Goal: Task Accomplishment & Management: Use online tool/utility

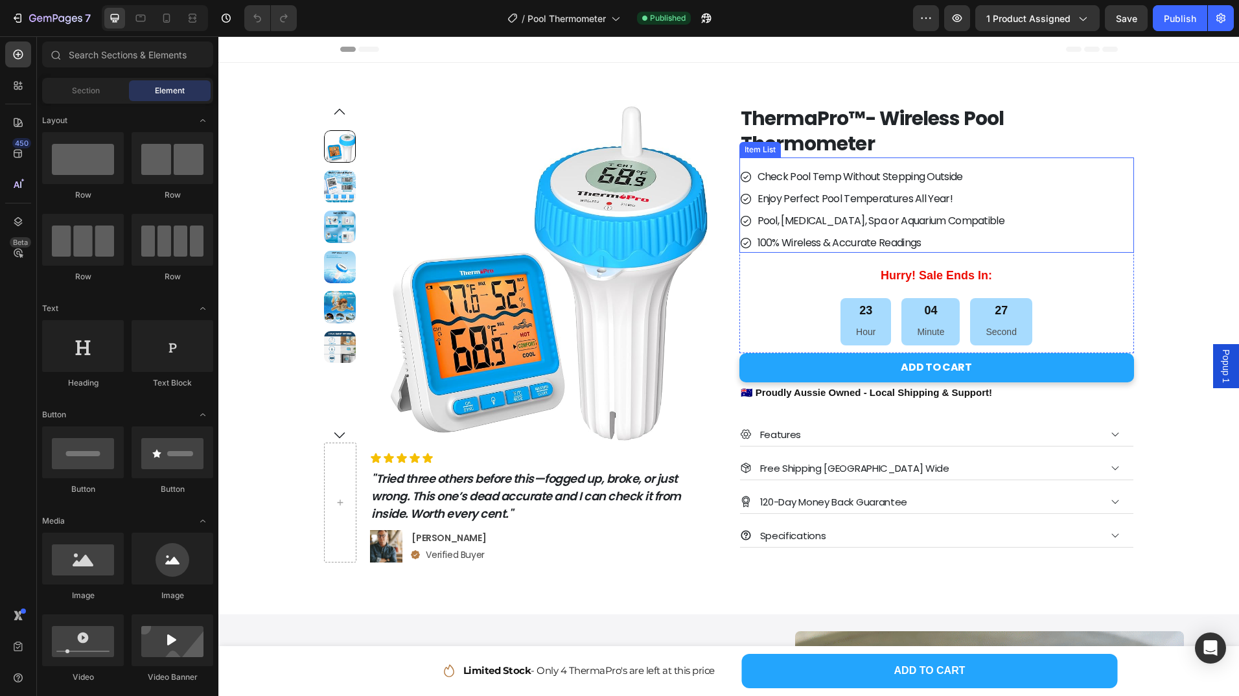
click at [853, 178] on p "Check Pool Temp Without Stepping Outside" at bounding box center [880, 177] width 247 height 16
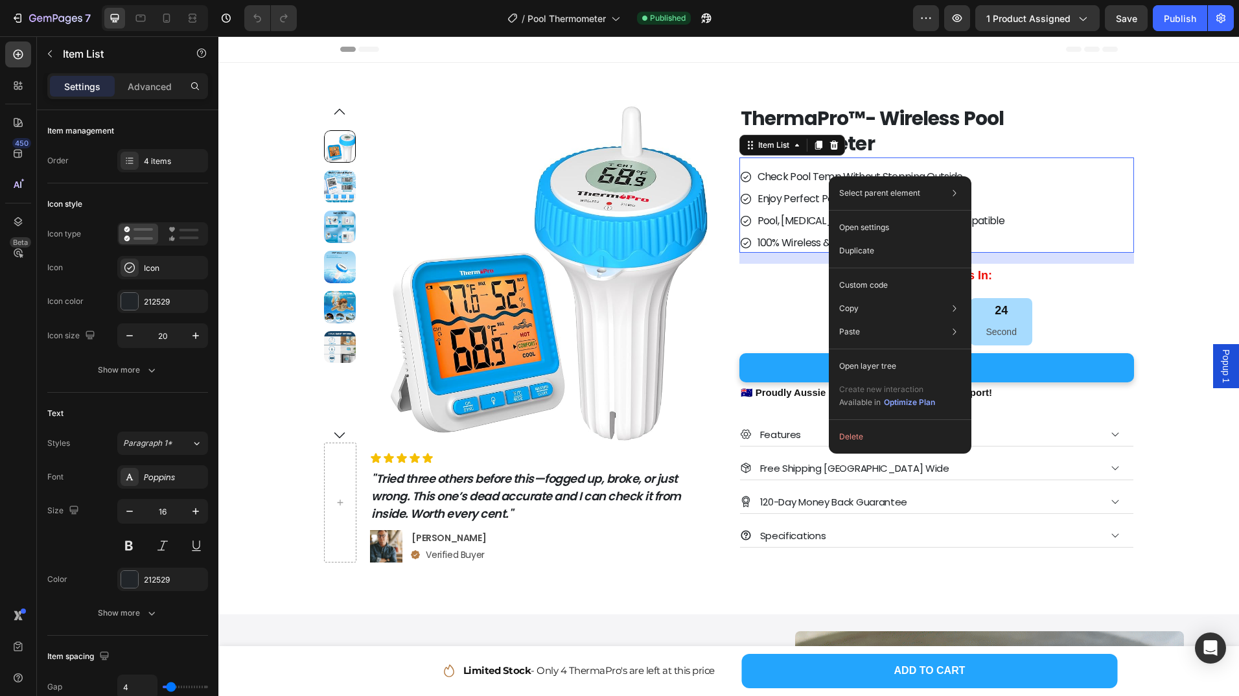
click at [789, 176] on p "Check Pool Temp Without Stepping Outside" at bounding box center [880, 177] width 247 height 16
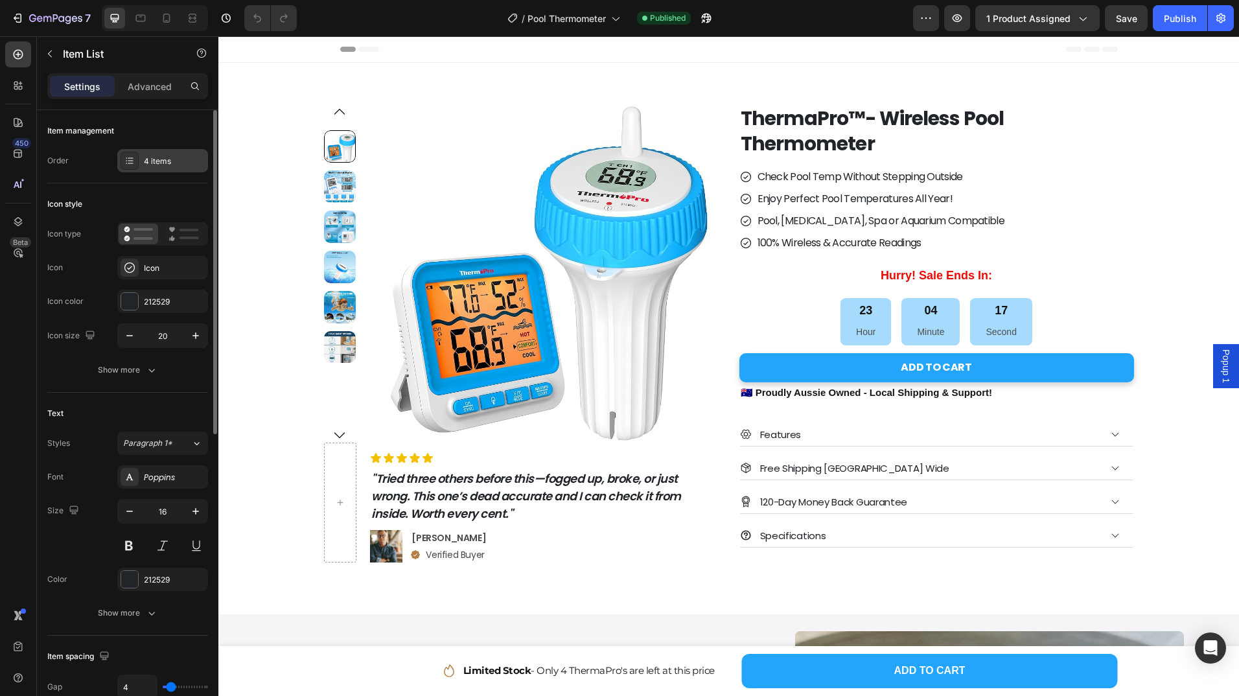
click at [152, 166] on div "4 items" at bounding box center [174, 162] width 61 height 12
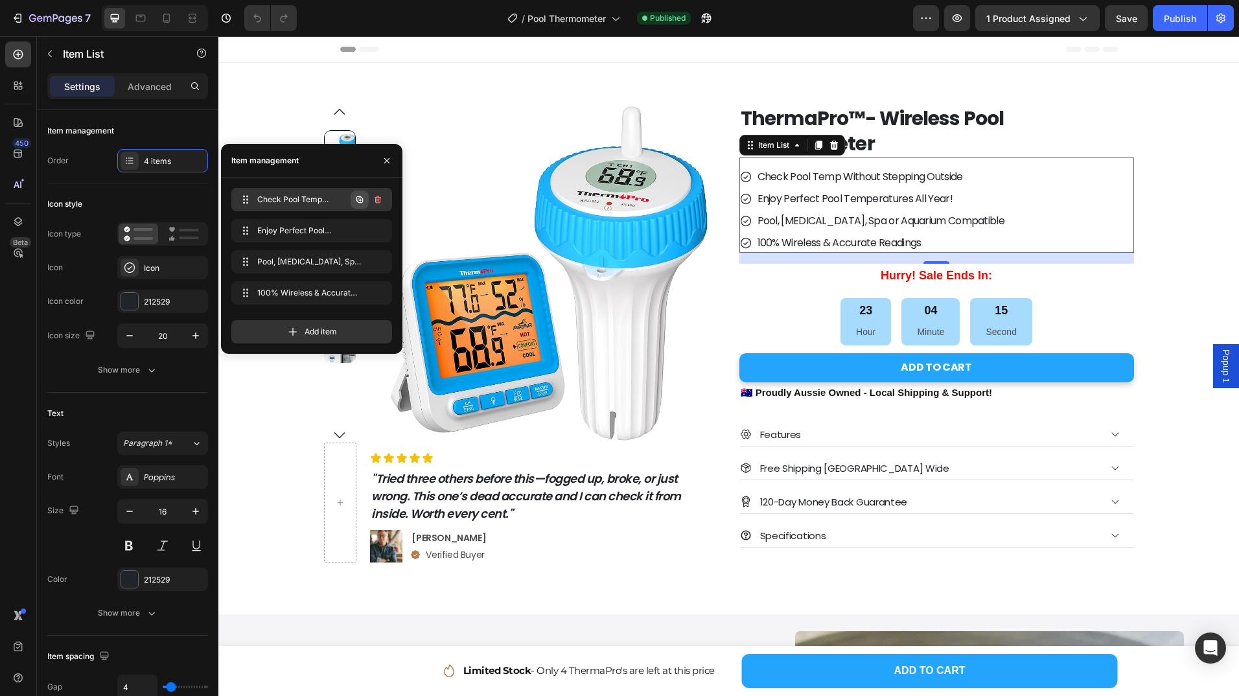
click at [358, 196] on icon "button" at bounding box center [359, 199] width 6 height 6
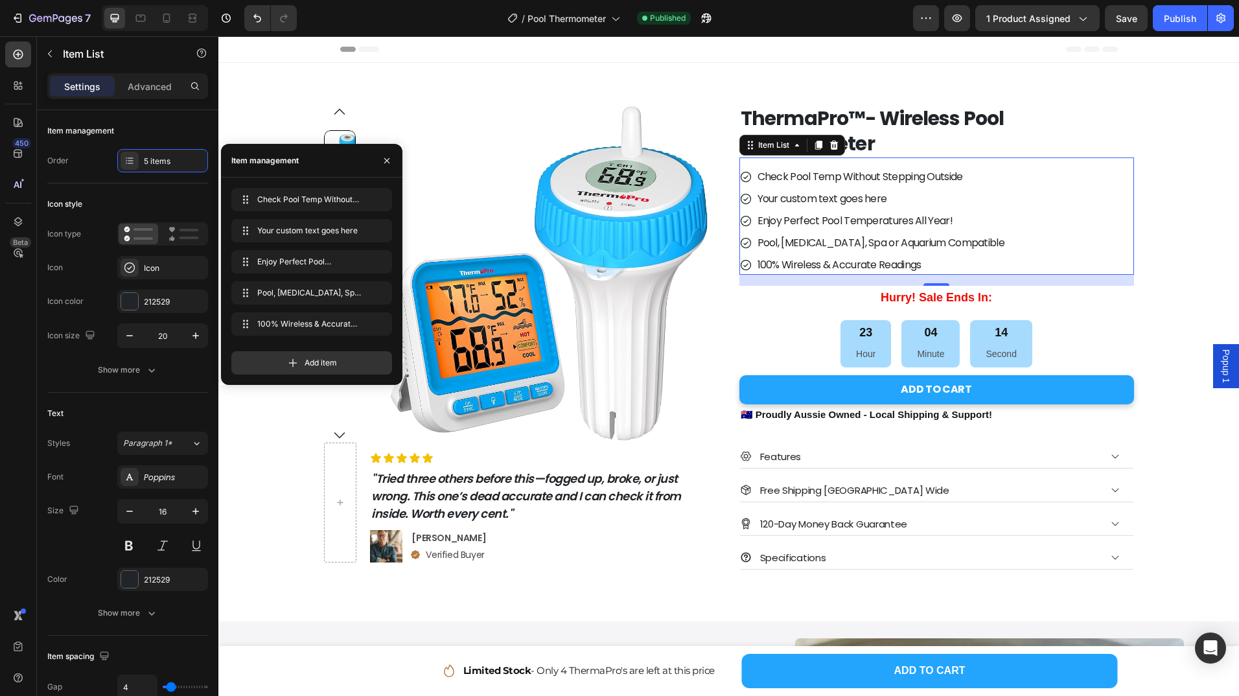
click at [795, 195] on div "Your custom text goes here" at bounding box center [881, 198] width 251 height 19
click at [795, 195] on p "Your custom text goes here" at bounding box center [880, 199] width 247 height 16
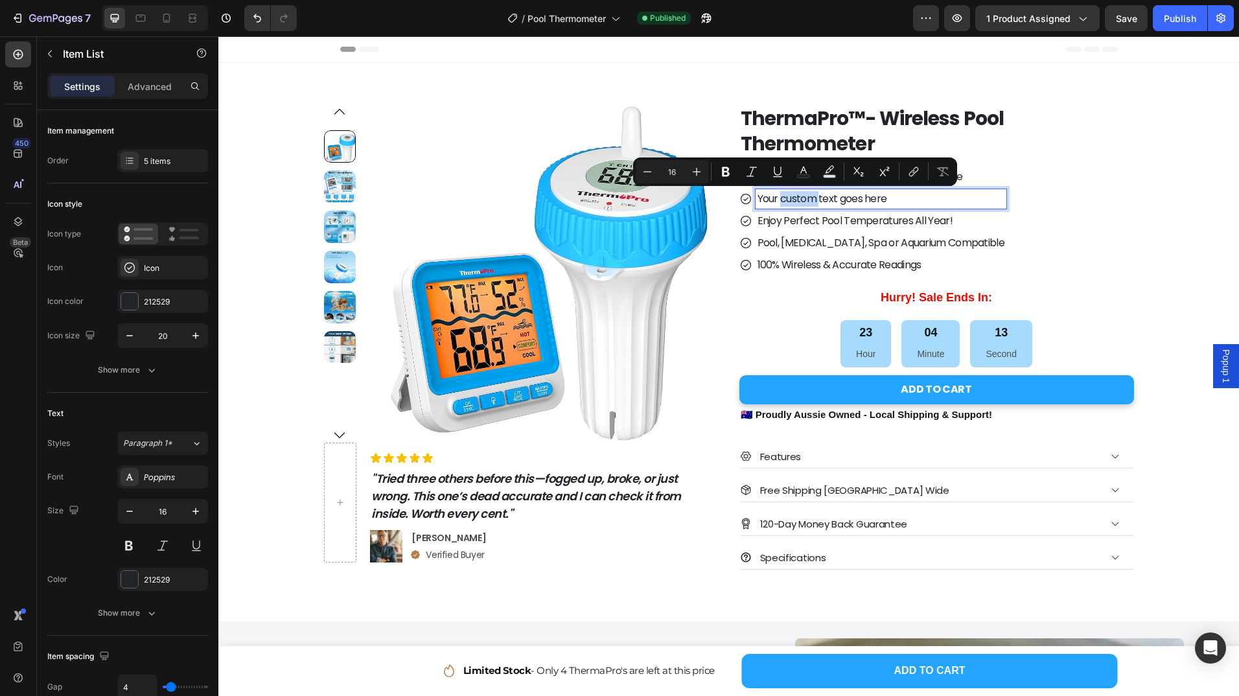
click at [818, 198] on p "Your custom text goes here" at bounding box center [880, 199] width 247 height 16
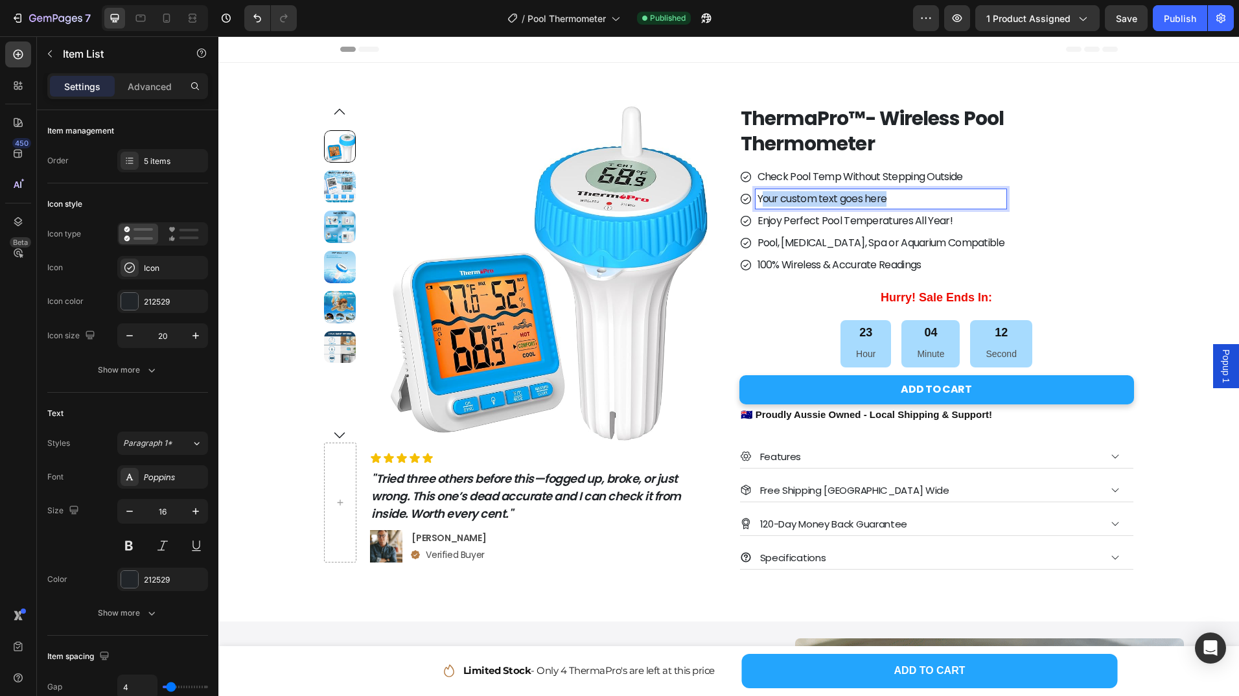
click at [761, 195] on p "Your custom text goes here" at bounding box center [880, 199] width 247 height 16
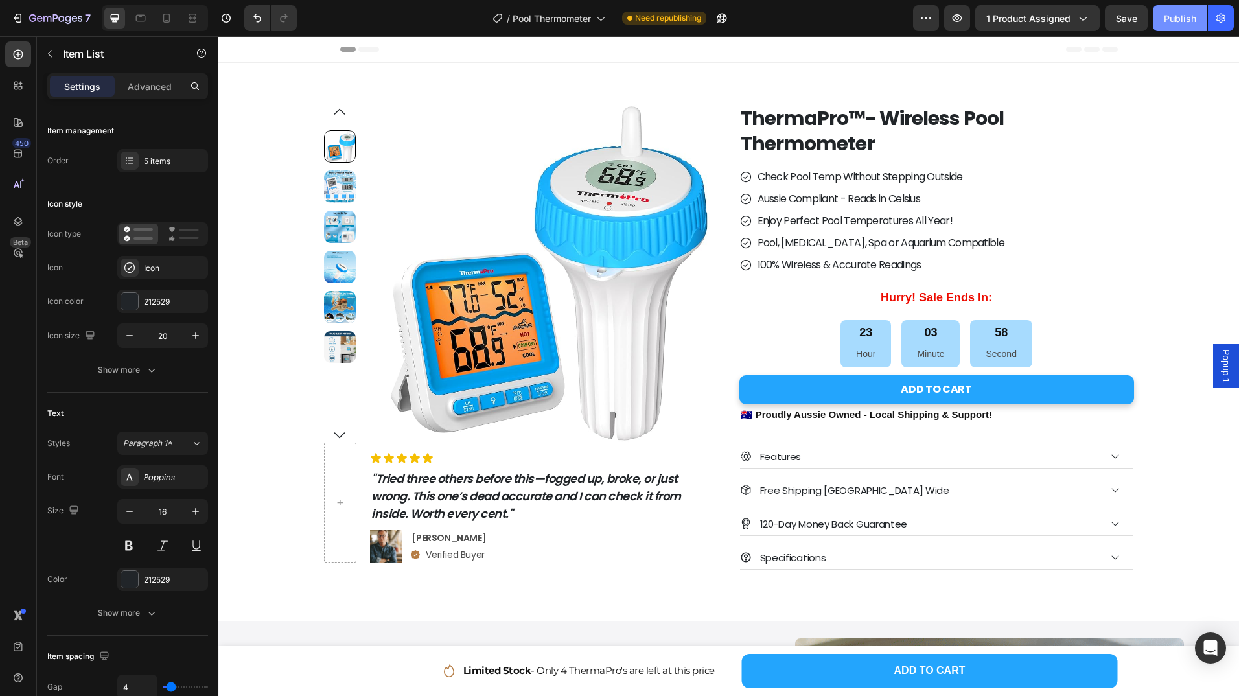
click at [1179, 17] on div "Publish" at bounding box center [1180, 19] width 32 height 14
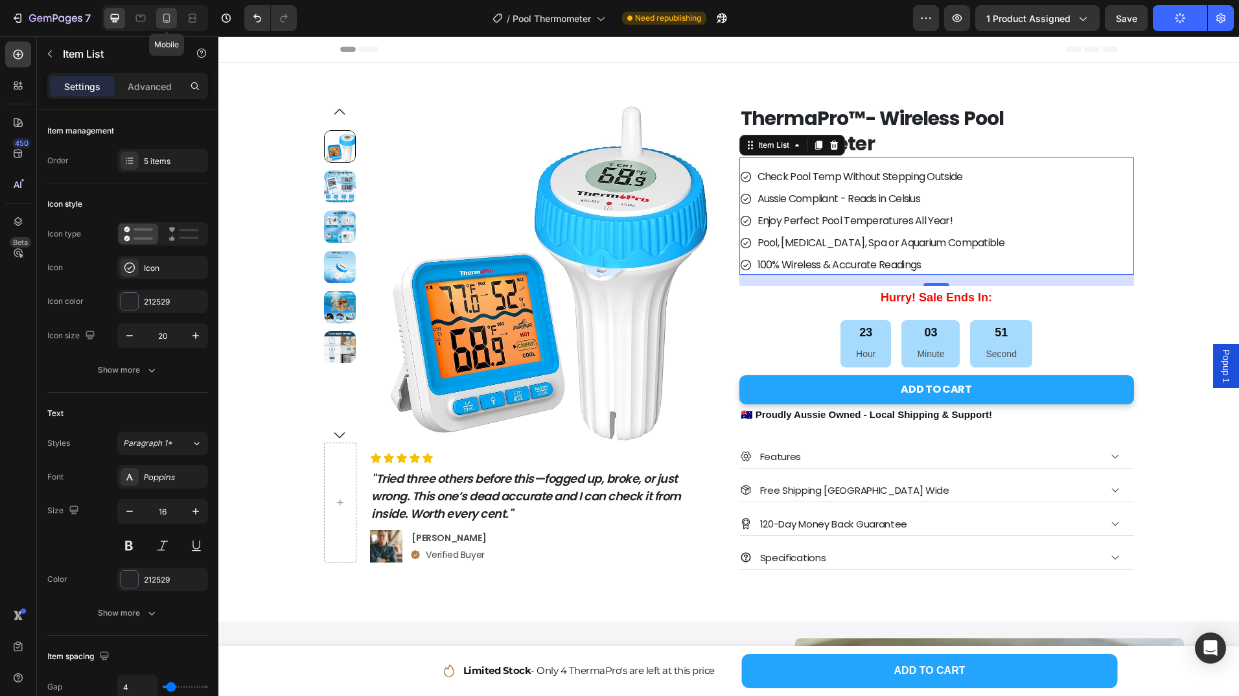
click at [164, 21] on icon at bounding box center [166, 18] width 7 height 9
type input "17"
type input "14"
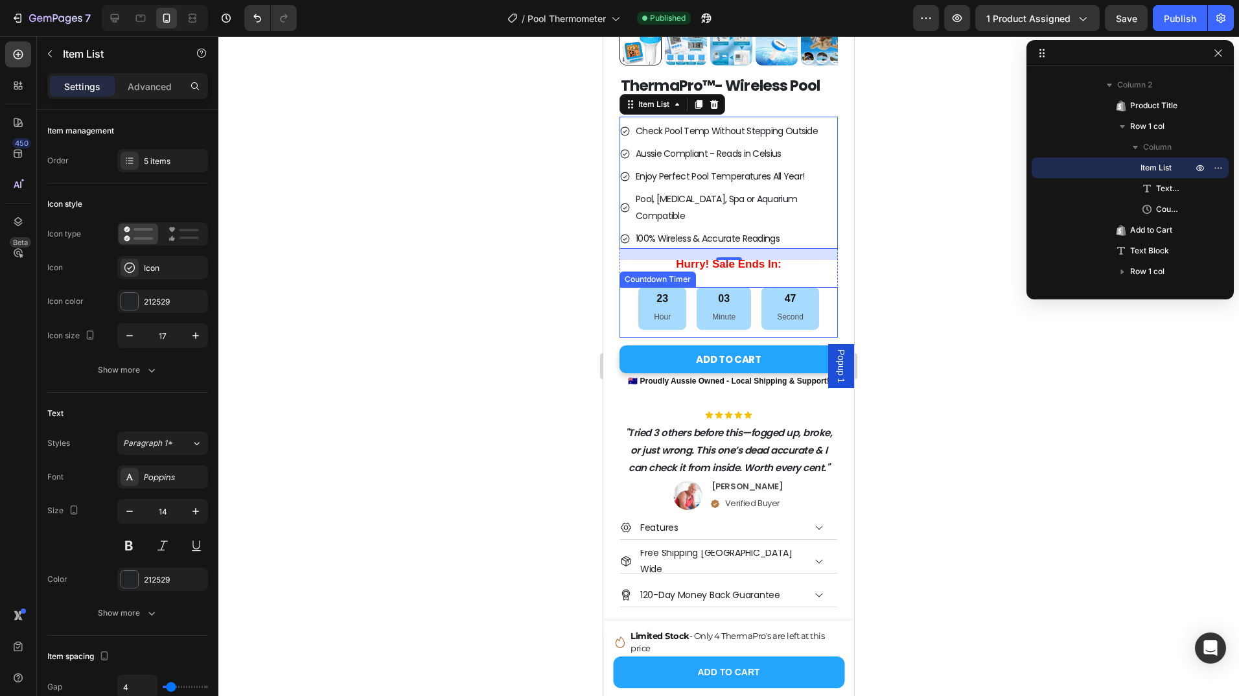
scroll to position [253, 0]
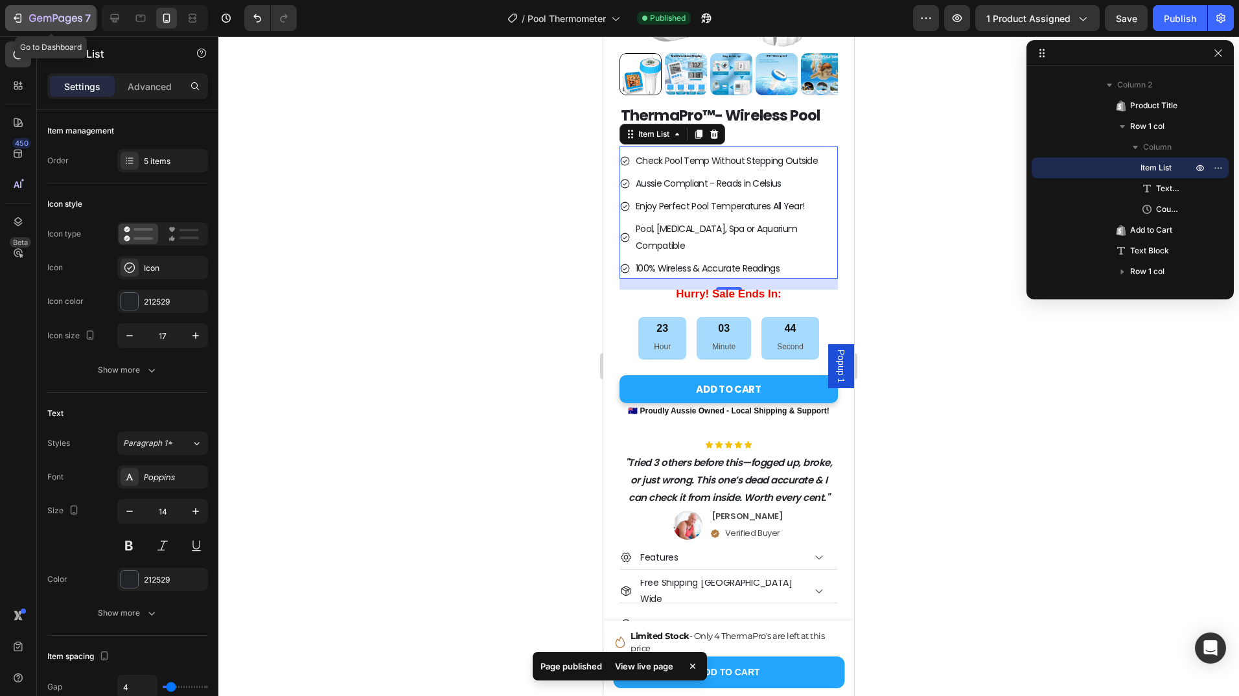
click at [14, 19] on icon "button" at bounding box center [17, 18] width 6 height 4
